Goal: Information Seeking & Learning: Learn about a topic

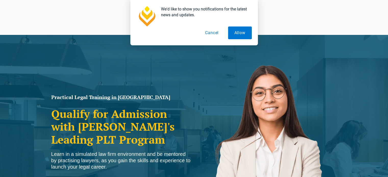
click at [208, 30] on button "Cancel" at bounding box center [212, 33] width 26 height 13
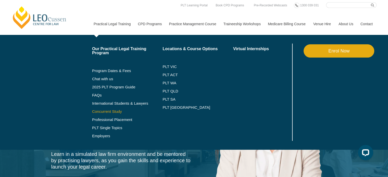
click at [111, 112] on link "Concurrent Study" at bounding box center [127, 112] width 71 height 4
click at [109, 120] on link "Professional Placement" at bounding box center [127, 120] width 71 height 4
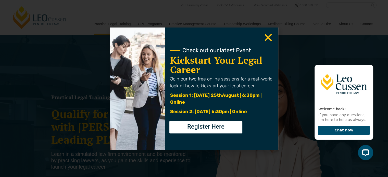
click at [267, 35] on use "Close" at bounding box center [268, 37] width 7 height 7
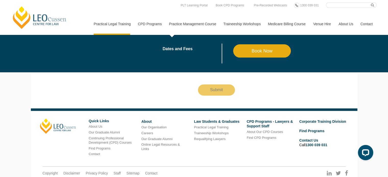
scroll to position [798, 0]
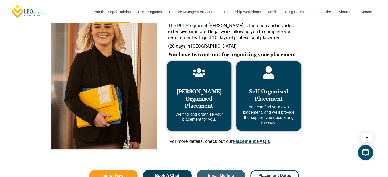
scroll to position [248, 0]
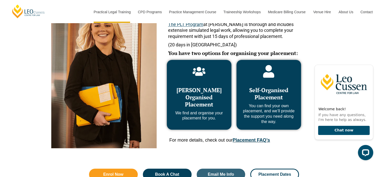
click at [250, 139] on link "Placement FAQ’s" at bounding box center [251, 140] width 37 height 5
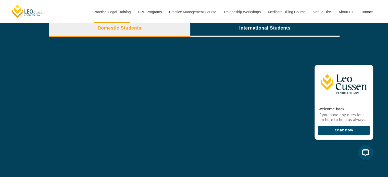
scroll to position [1800, 0]
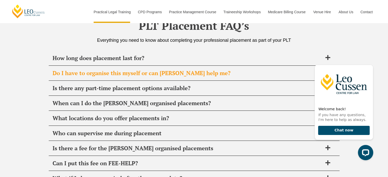
click at [225, 77] on div "Do I have to organise this myself or can Leo Cussen help me?" at bounding box center [194, 73] width 291 height 15
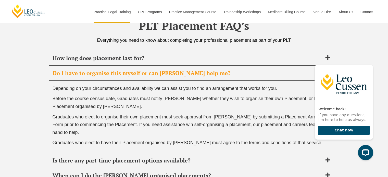
click at [232, 76] on div "Do I have to organise this myself or can Leo Cussen help me?" at bounding box center [194, 73] width 291 height 15
